Goal: Information Seeking & Learning: Learn about a topic

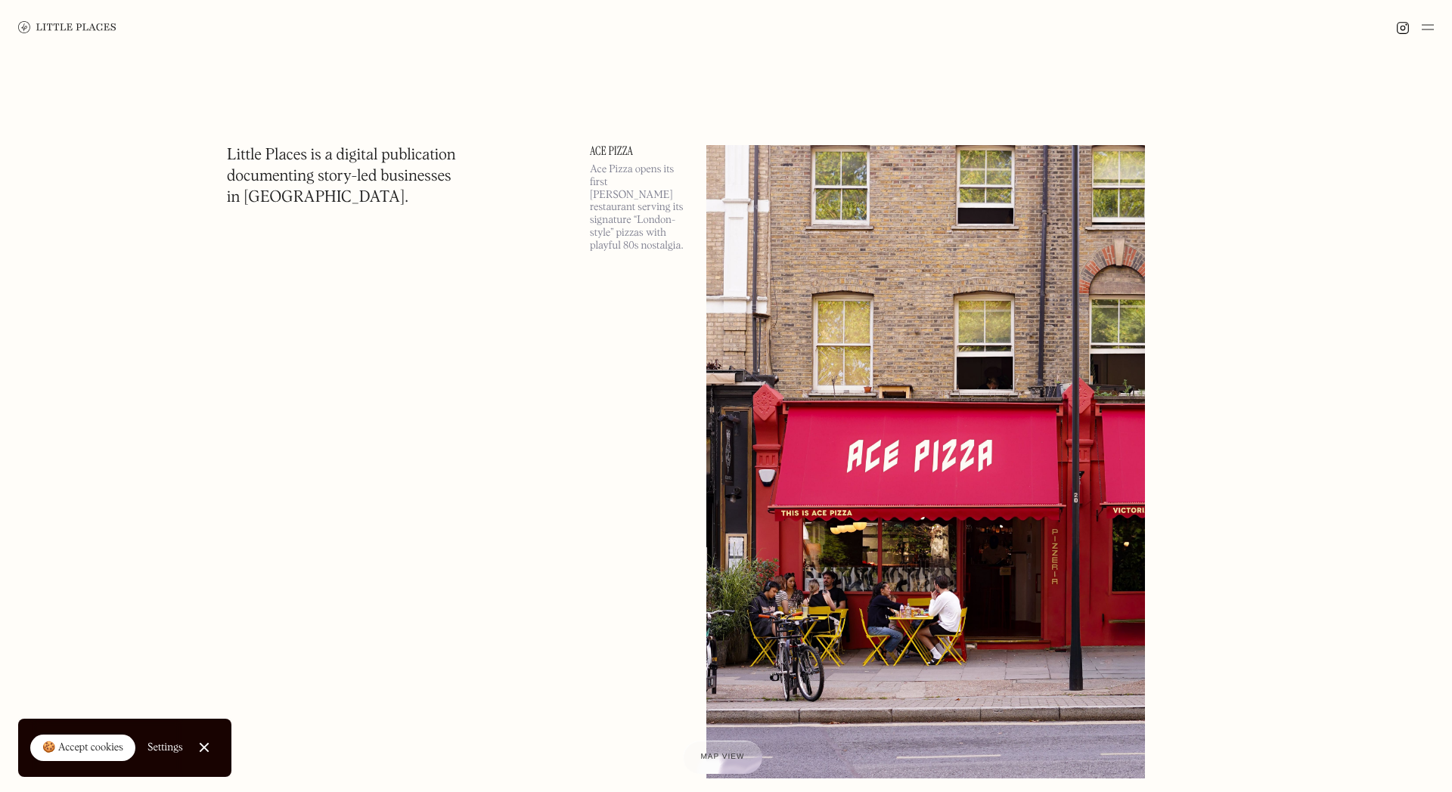
click at [94, 29] on img at bounding box center [67, 27] width 98 height 12
click at [1423, 29] on img at bounding box center [1428, 27] width 12 height 18
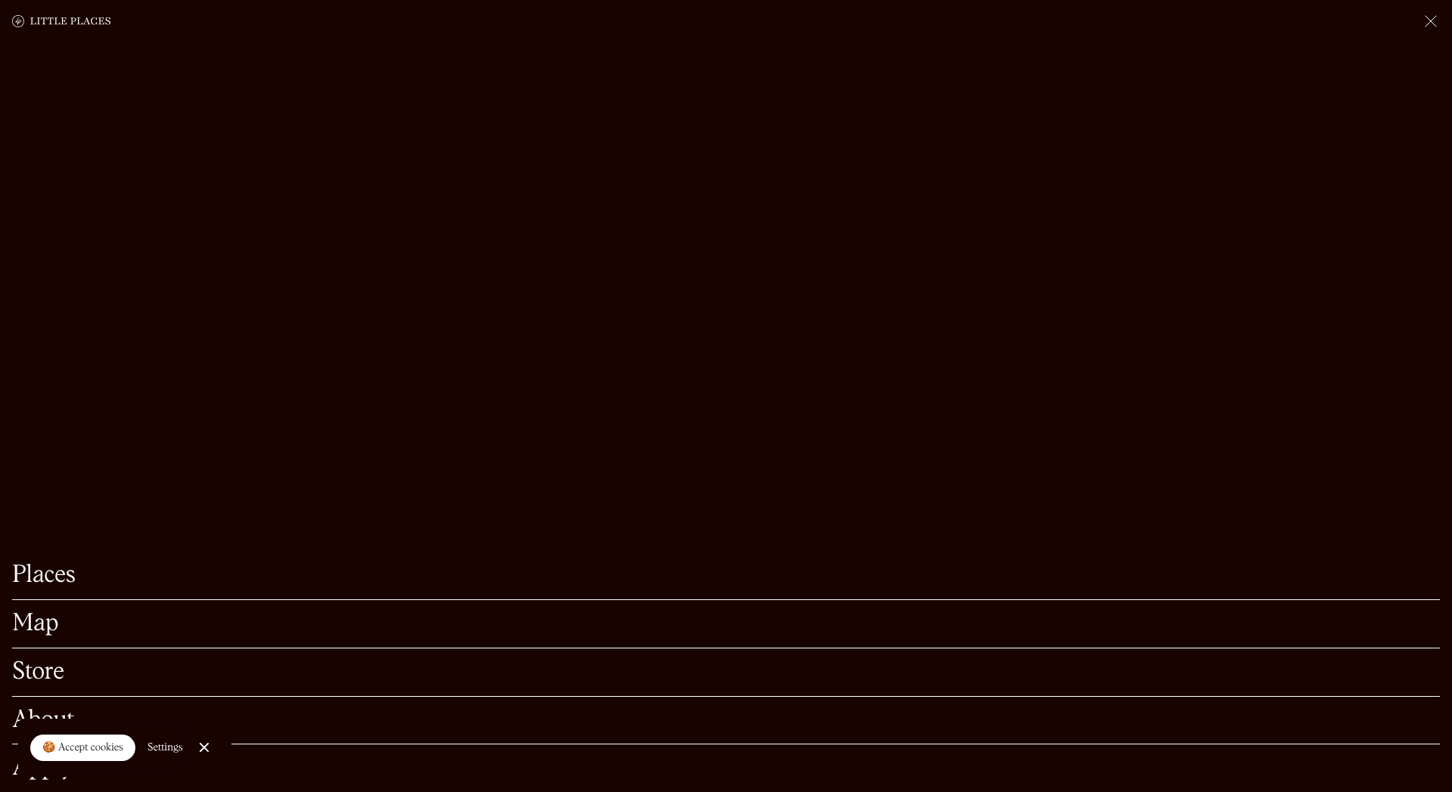
click at [43, 624] on link "Map" at bounding box center [726, 623] width 1428 height 23
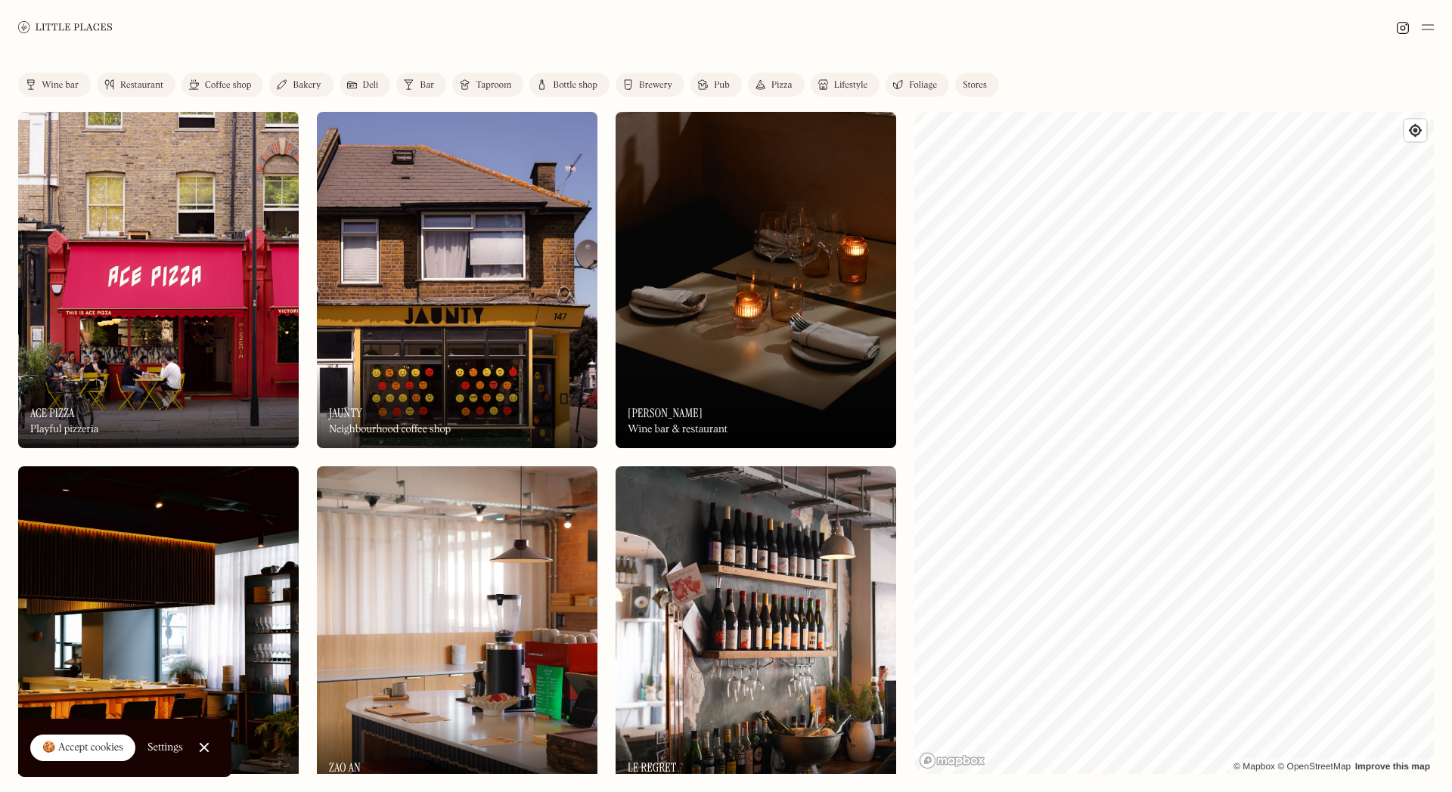
click at [746, 345] on img at bounding box center [756, 280] width 281 height 336
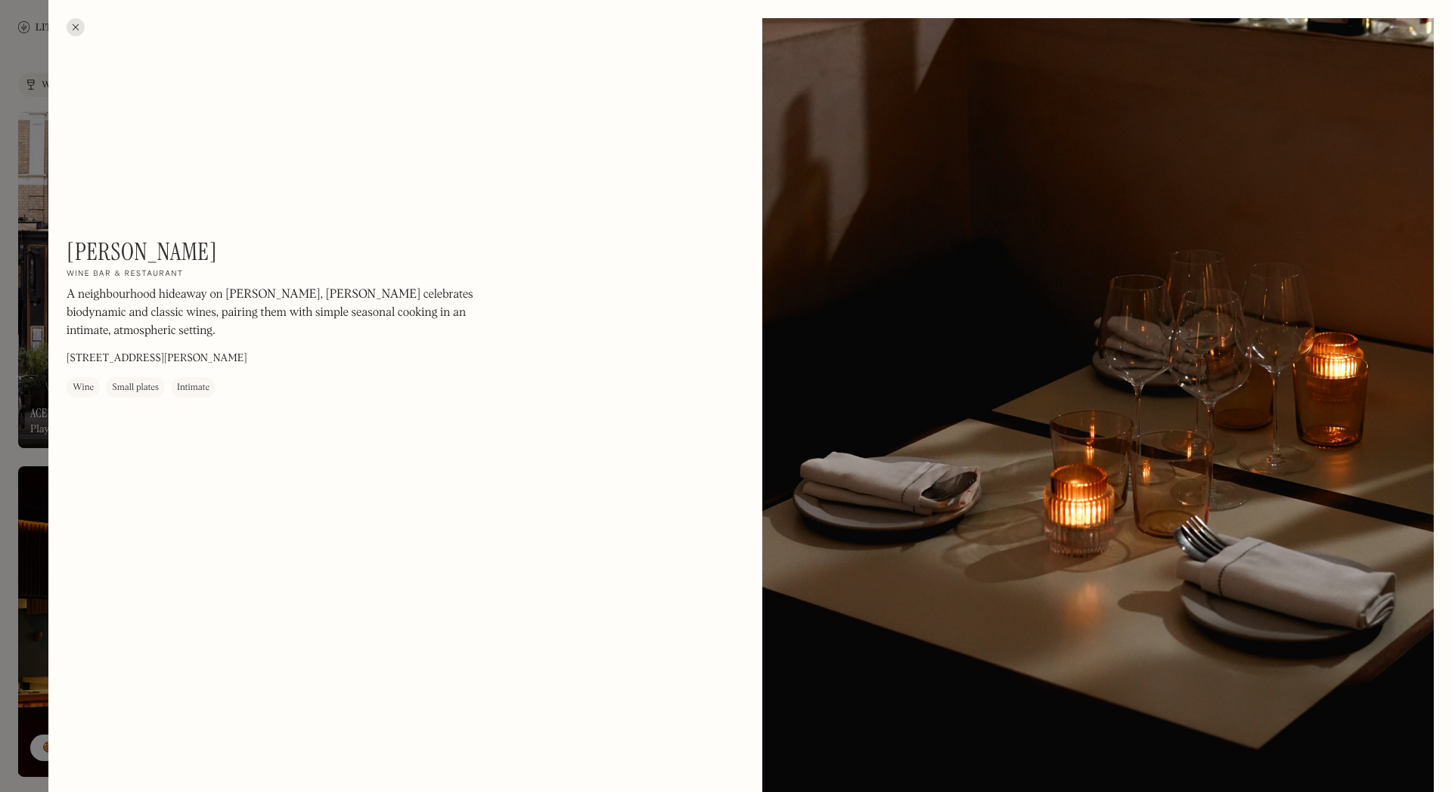
drag, startPoint x: 316, startPoint y: 358, endPoint x: 69, endPoint y: 358, distance: 247.3
click at [69, 358] on div "[PERSON_NAME] On Our Radar Wine bar & restaurant A neighbourhood hideaway on [P…" at bounding box center [271, 317] width 408 height 160
copy p "[STREET_ADDRESS][PERSON_NAME]"
drag, startPoint x: 226, startPoint y: 295, endPoint x: 295, endPoint y: 291, distance: 68.9
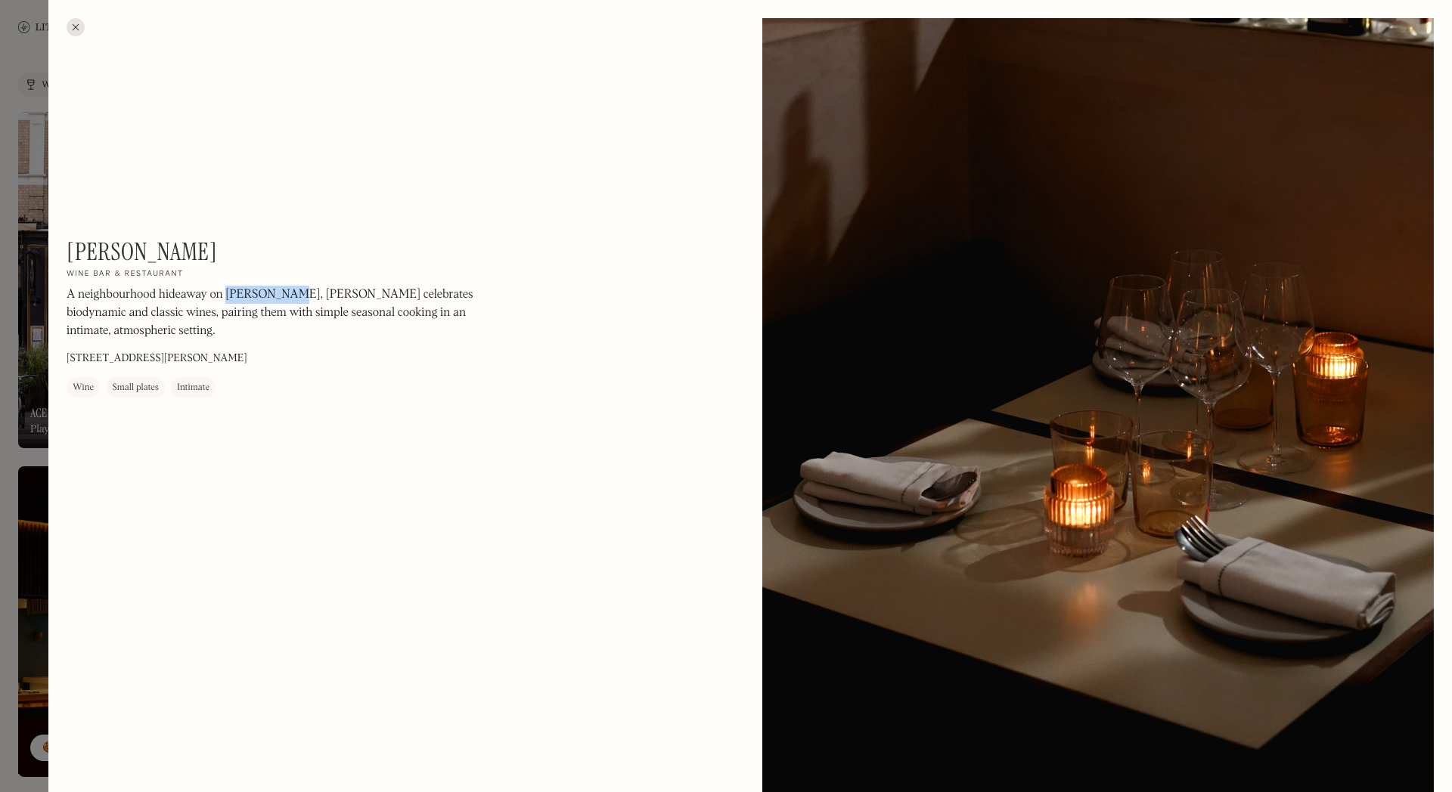
click at [295, 291] on p "A neighbourhood hideaway on [PERSON_NAME], [PERSON_NAME] celebrates biodynamic …" at bounding box center [271, 314] width 408 height 54
copy p "[PERSON_NAME]"
click at [79, 31] on div at bounding box center [76, 27] width 18 height 18
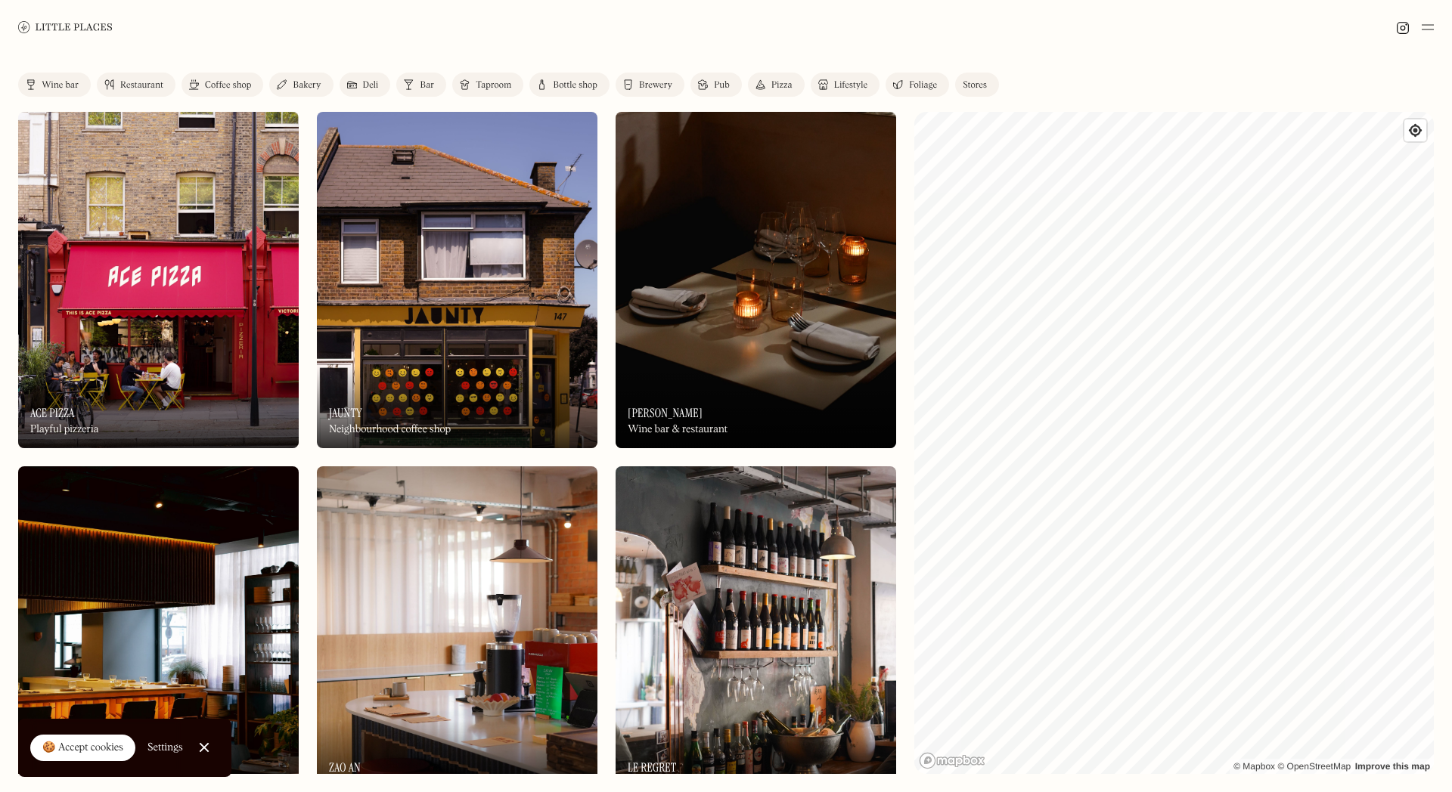
click at [124, 77] on link "Restaurant" at bounding box center [136, 85] width 79 height 24
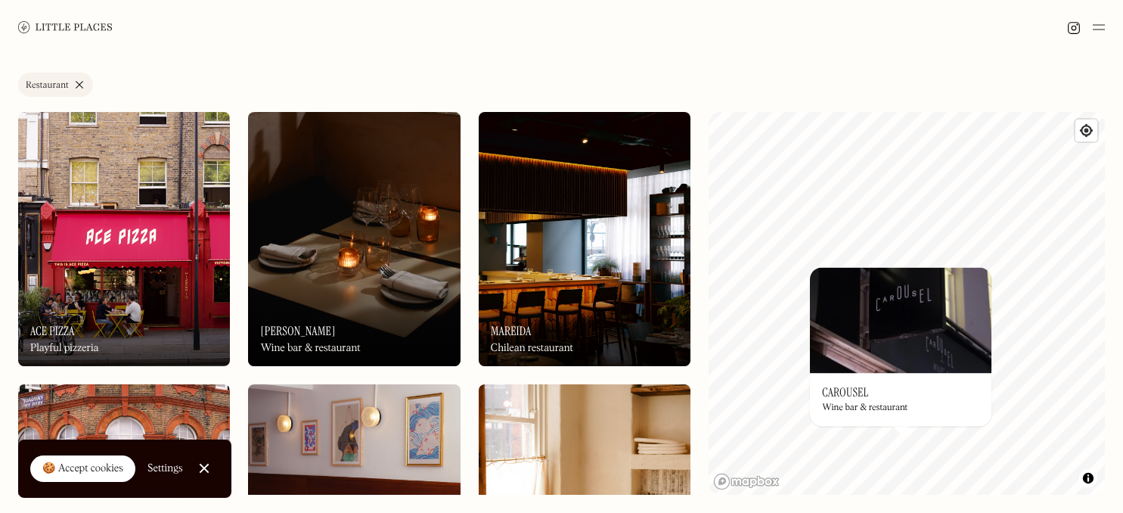
click at [844, 423] on div "On Our Radar Carousel Wine bar & restaurant" at bounding box center [900, 399] width 181 height 53
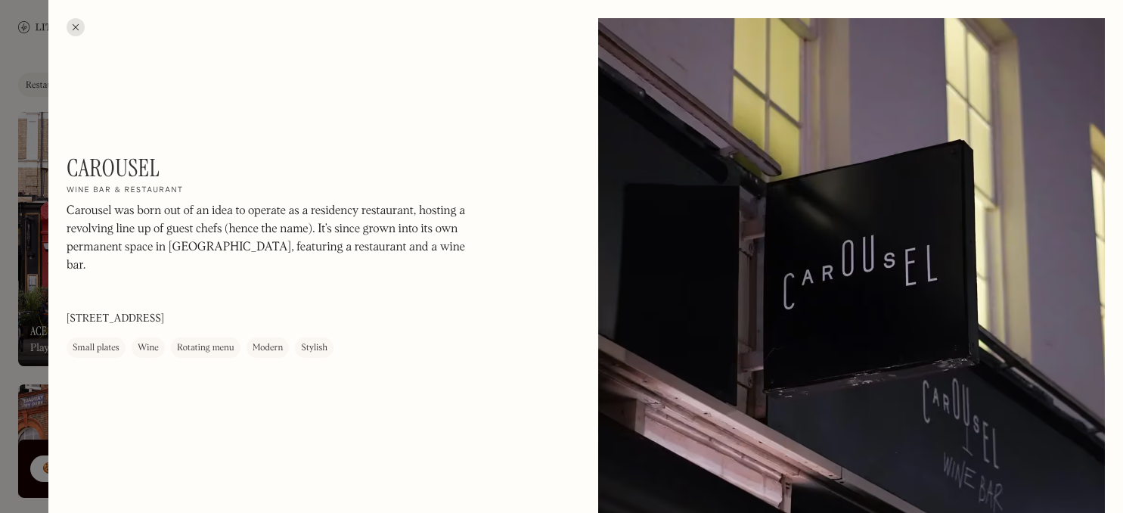
click at [70, 28] on div at bounding box center [76, 27] width 18 height 18
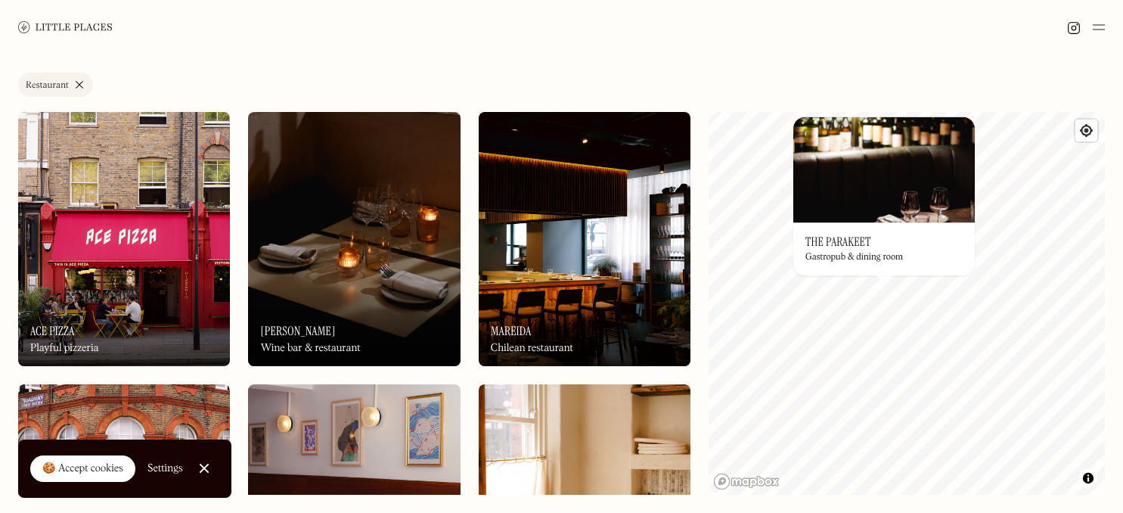
click at [842, 234] on h3 "The Parakeet" at bounding box center [838, 241] width 66 height 14
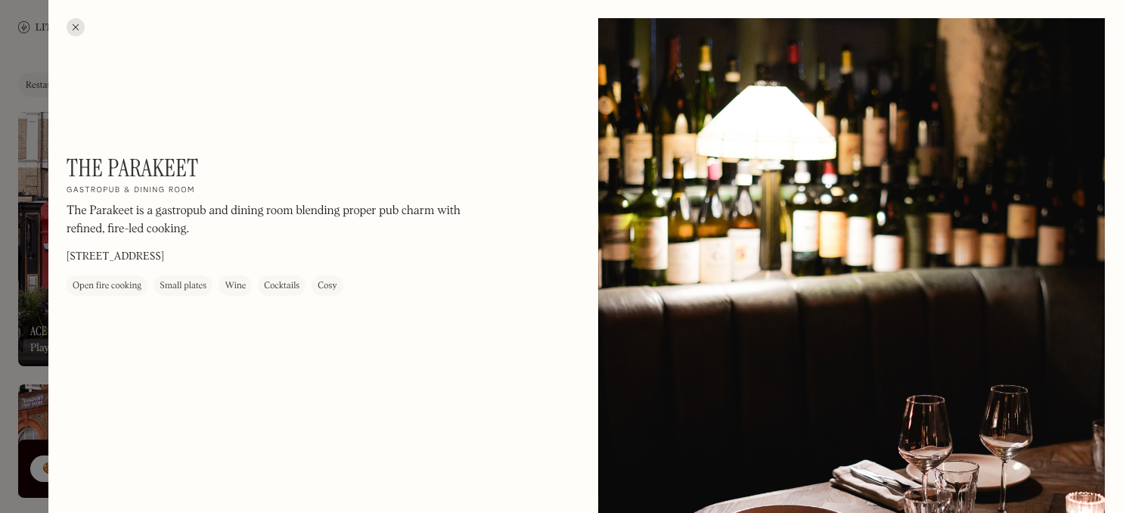
click at [130, 287] on div "Open fire cooking" at bounding box center [107, 286] width 69 height 15
